Goal: Information Seeking & Learning: Learn about a topic

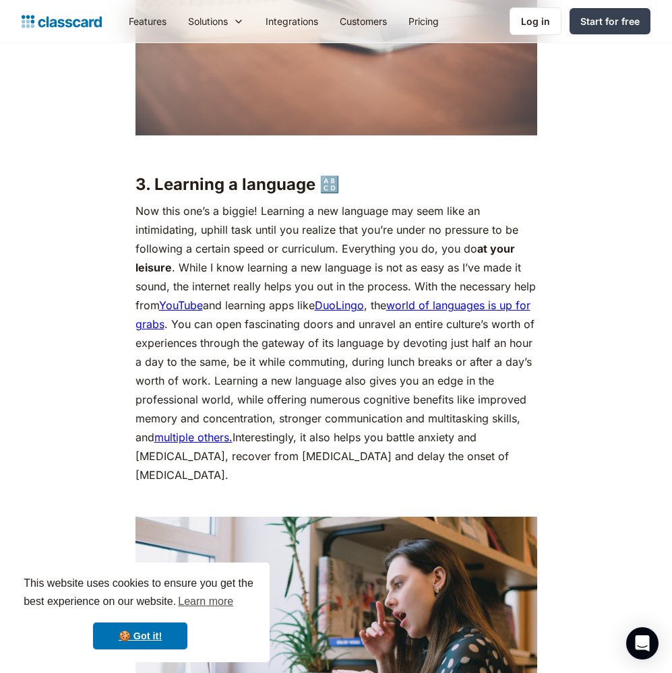
scroll to position [2422, 0]
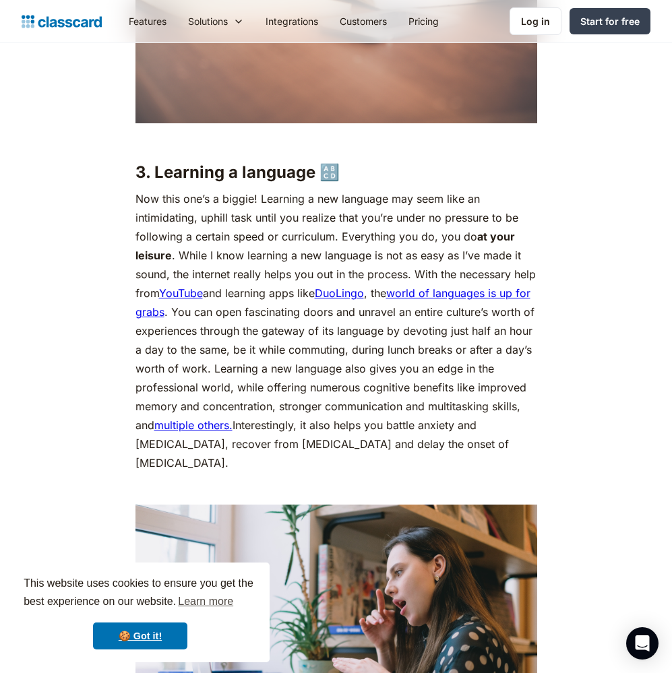
click at [156, 224] on p "Now this one’s a biggie! Learning a new language may seem like an intimidating,…" at bounding box center [335, 330] width 401 height 283
click at [253, 292] on p "Now this one’s a biggie! Learning a new language may seem like an intimidating,…" at bounding box center [335, 330] width 401 height 283
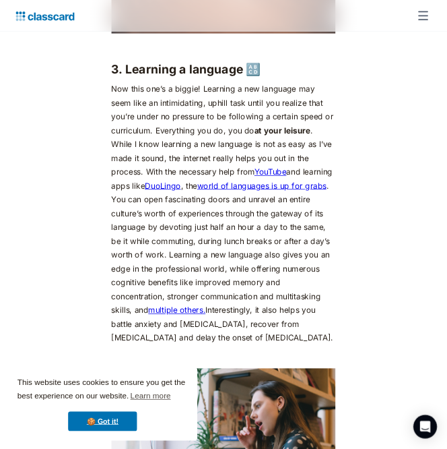
scroll to position [2714, 0]
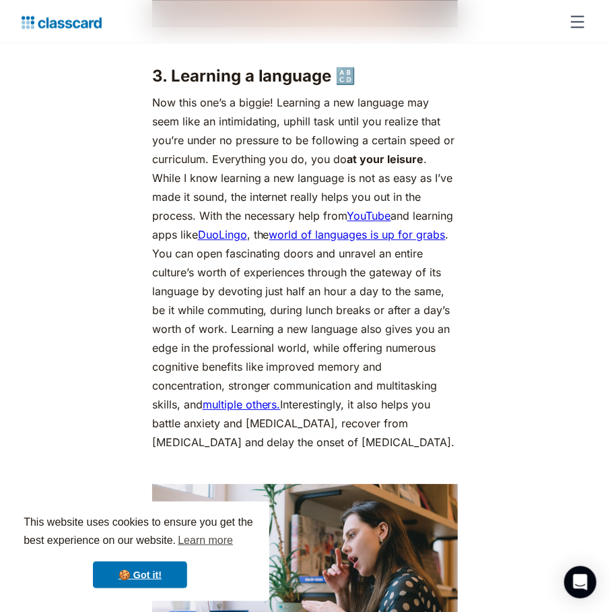
drag, startPoint x: 177, startPoint y: 166, endPoint x: 174, endPoint y: 160, distance: 6.9
click at [177, 166] on p "Now this one’s a biggie! Learning a new language may seem like an intimidating,…" at bounding box center [305, 272] width 306 height 358
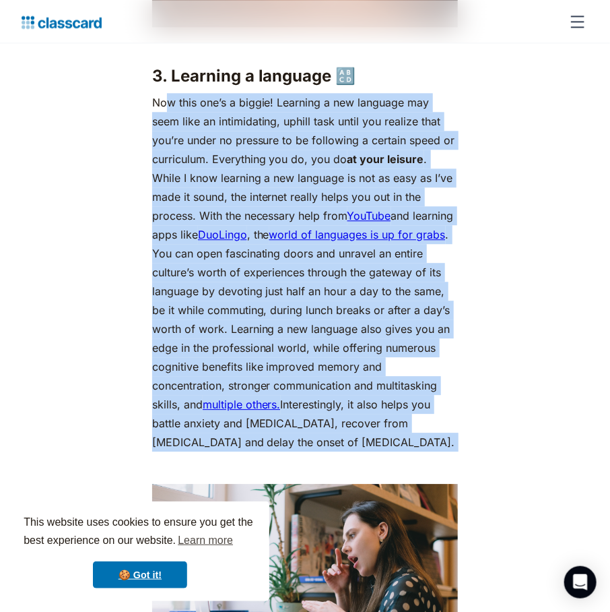
drag, startPoint x: 164, startPoint y: 124, endPoint x: 339, endPoint y: 476, distance: 392.8
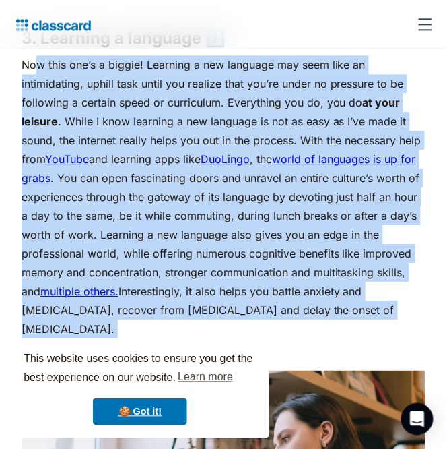
scroll to position [2458, 0]
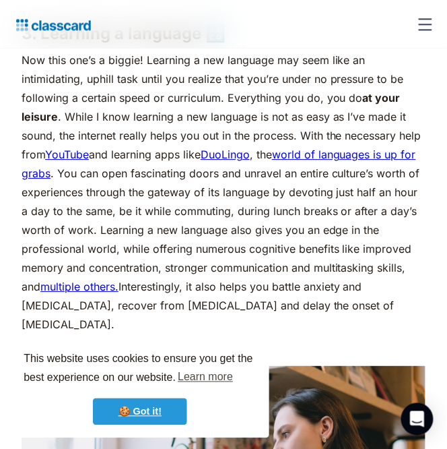
click at [148, 414] on link "🍪 Got it!" at bounding box center [140, 411] width 94 height 27
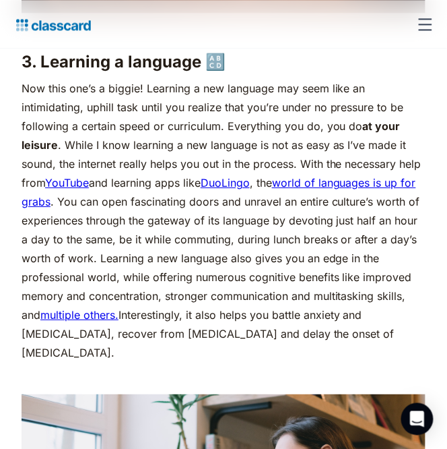
scroll to position [2429, 0]
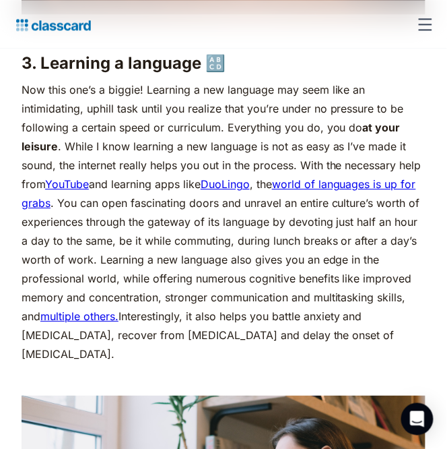
click at [298, 230] on p "Now this one’s a biggie! Learning a new language may seem like an intimidating,…" at bounding box center [224, 221] width 404 height 283
drag, startPoint x: 288, startPoint y: 223, endPoint x: 317, endPoint y: 225, distance: 29.7
click at [317, 225] on p "Now this one’s a biggie! Learning a new language may seem like an intimidating,…" at bounding box center [224, 221] width 404 height 283
drag, startPoint x: 317, startPoint y: 225, endPoint x: 305, endPoint y: 225, distance: 12.1
click at [317, 225] on p "Now this one’s a biggie! Learning a new language may seem like an intimidating,…" at bounding box center [224, 221] width 404 height 283
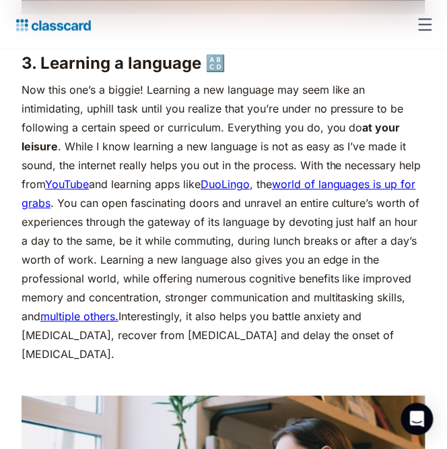
click at [303, 224] on p "Now this one’s a biggie! Learning a new language may seem like an intimidating,…" at bounding box center [224, 221] width 404 height 283
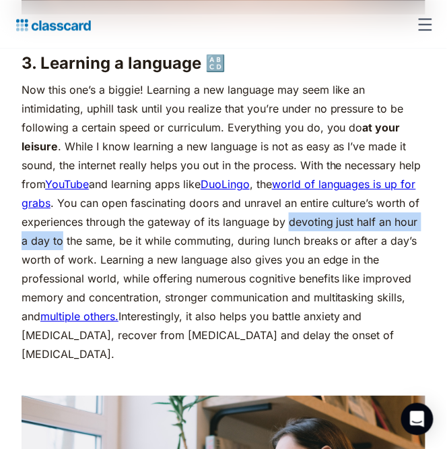
drag, startPoint x: 304, startPoint y: 222, endPoint x: 88, endPoint y: 241, distance: 216.4
click at [88, 241] on p "Now this one’s a biggie! Learning a new language may seem like an intimidating,…" at bounding box center [224, 221] width 404 height 283
copy p "devoting just half an hour a day to"
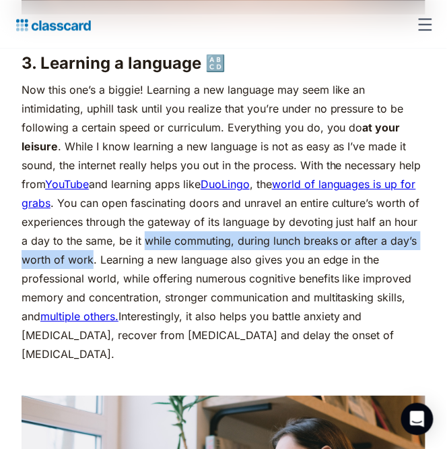
drag, startPoint x: 172, startPoint y: 241, endPoint x: 122, endPoint y: 254, distance: 51.5
click at [122, 254] on p "Now this one’s a biggie! Learning a new language may seem like an intimidating,…" at bounding box center [224, 221] width 404 height 283
copy p "while commuting, during lunch breaks or after a day’s worth of work"
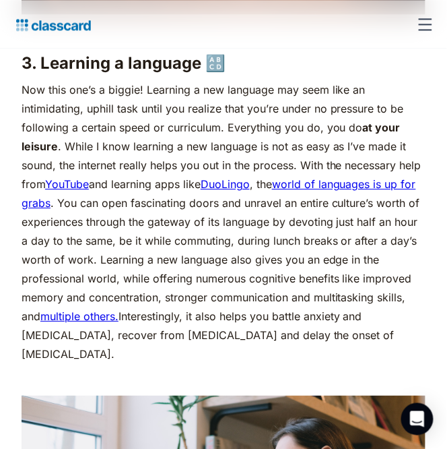
click at [127, 263] on p "Now this one’s a biggie! Learning a new language may seem like an intimidating,…" at bounding box center [224, 221] width 404 height 283
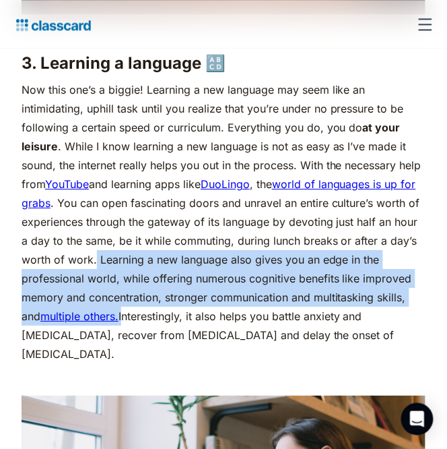
drag, startPoint x: 125, startPoint y: 259, endPoint x: 125, endPoint y: 321, distance: 62.6
click at [125, 321] on p "Now this one’s a biggie! Learning a new language may seem like an intimidating,…" at bounding box center [224, 221] width 404 height 283
click at [232, 279] on p "Now this one’s a biggie! Learning a new language may seem like an intimidating,…" at bounding box center [224, 221] width 404 height 283
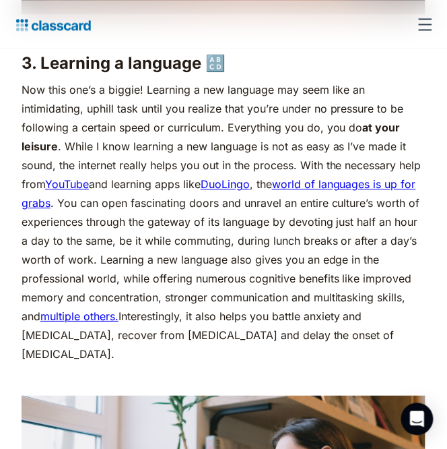
click at [131, 324] on p "Now this one’s a biggie! Learning a new language may seem like an intimidating,…" at bounding box center [224, 221] width 404 height 283
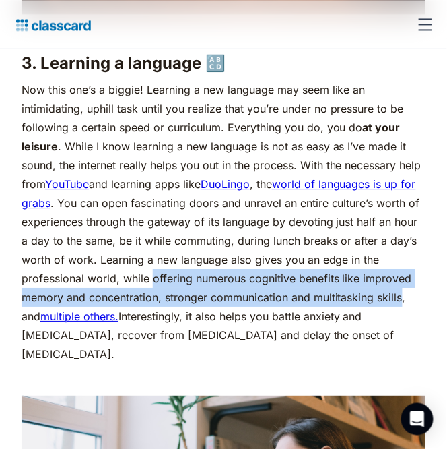
drag, startPoint x: 404, startPoint y: 300, endPoint x: 152, endPoint y: 280, distance: 253.4
click at [152, 280] on p "Now this one’s a biggie! Learning a new language may seem like an intimidating,…" at bounding box center [224, 221] width 404 height 283
copy p "offering numerous cognitive benefits like improved memory and concentration, st…"
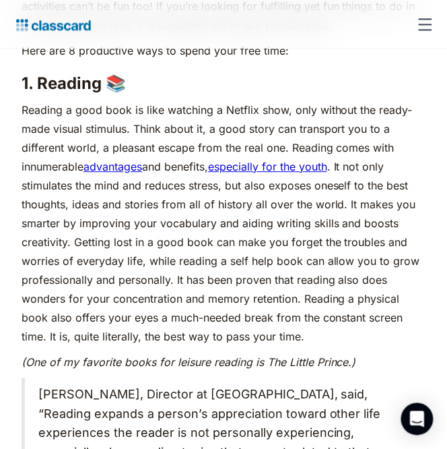
scroll to position [1049, 0]
